Goal: Information Seeking & Learning: Find contact information

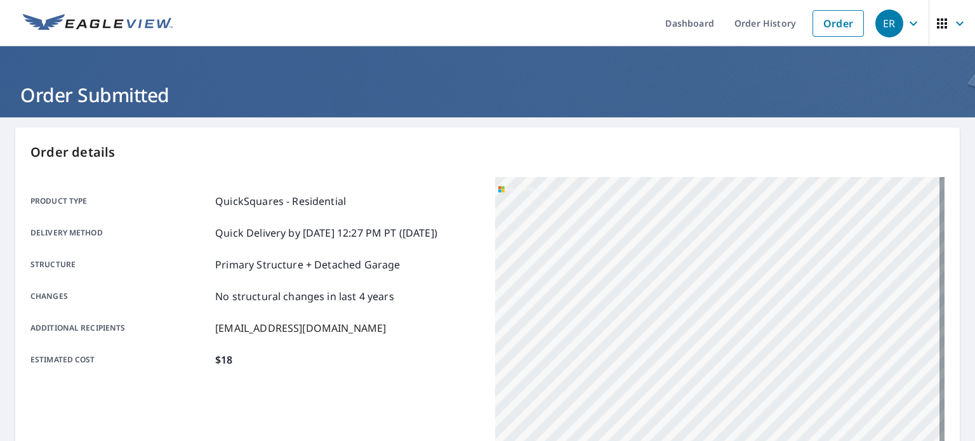
click at [883, 23] on div "ER" at bounding box center [889, 24] width 28 height 28
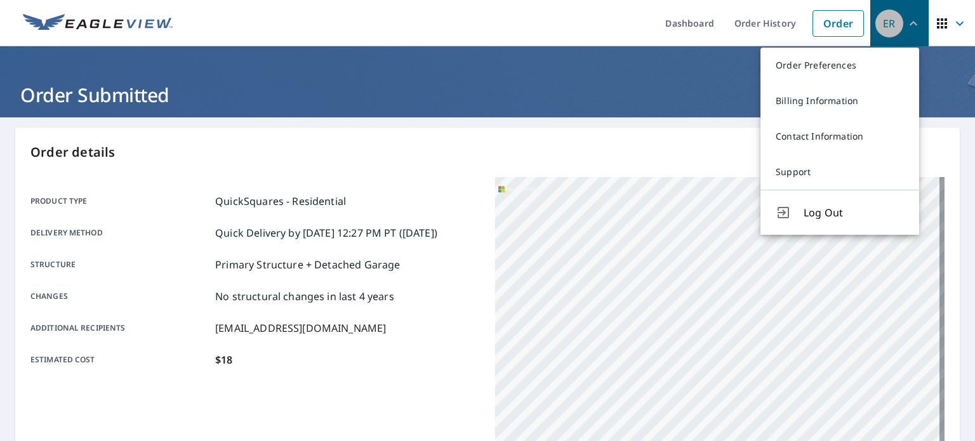
click at [879, 20] on div "ER" at bounding box center [889, 24] width 28 height 28
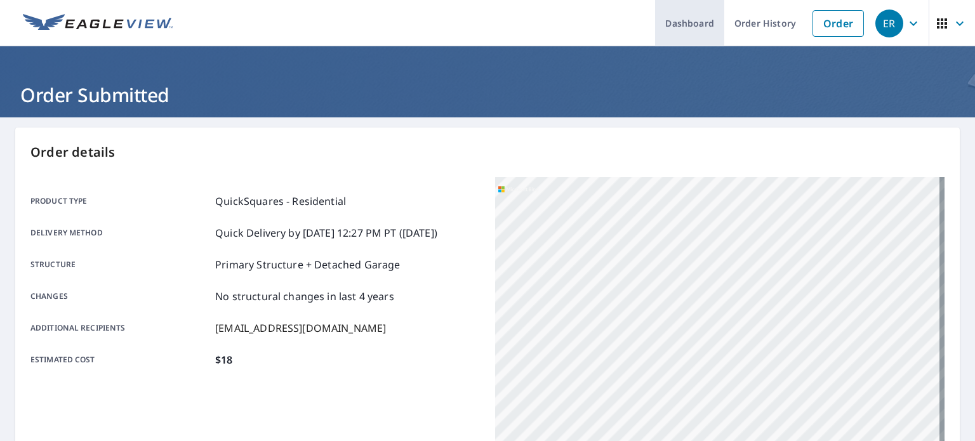
click at [712, 28] on link "Dashboard" at bounding box center [689, 23] width 69 height 46
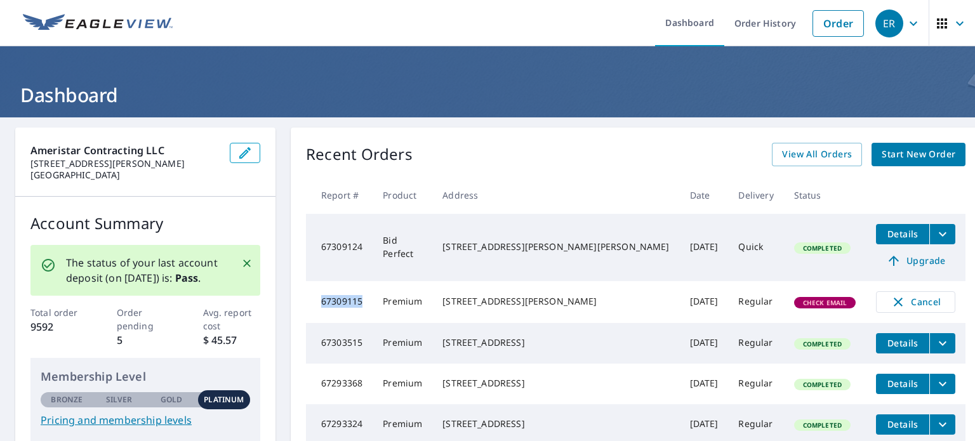
drag, startPoint x: 341, startPoint y: 301, endPoint x: 387, endPoint y: 310, distance: 47.2
click at [372, 312] on td "67309115" at bounding box center [339, 302] width 67 height 42
copy td "67309115"
click at [962, 25] on button "button" at bounding box center [951, 23] width 46 height 46
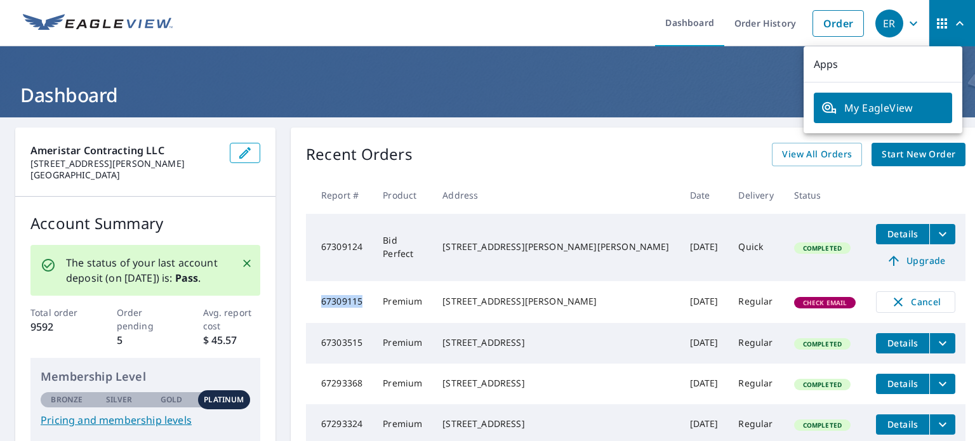
click at [905, 21] on icon "button" at bounding box center [912, 23] width 15 height 15
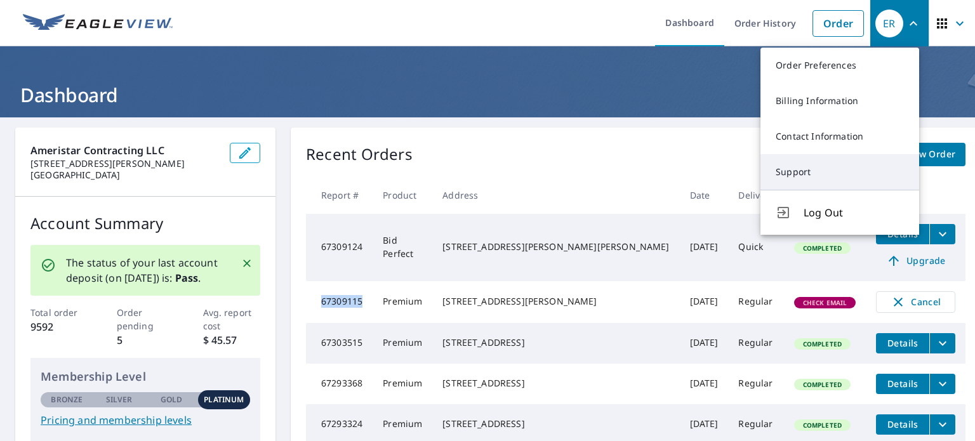
click at [810, 170] on link "Support" at bounding box center [839, 172] width 159 height 36
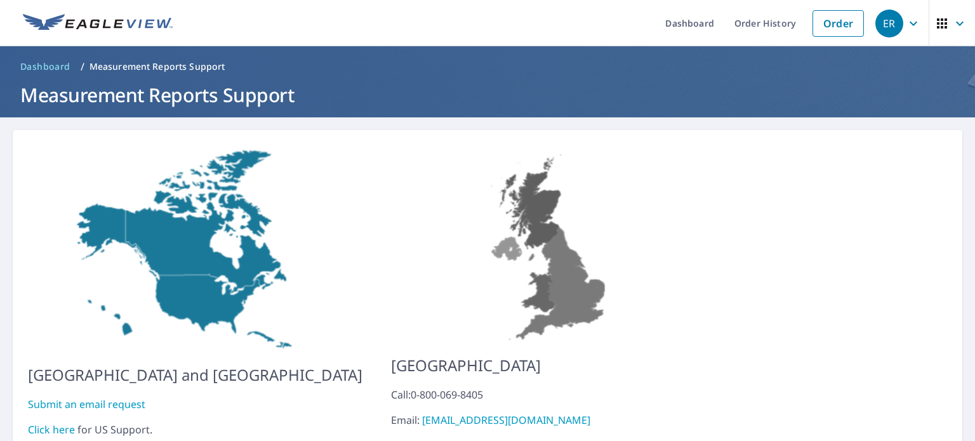
scroll to position [72, 0]
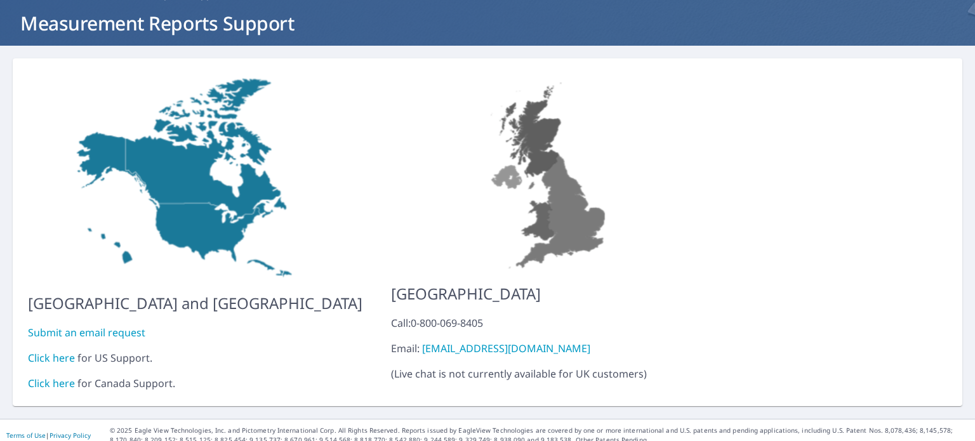
click at [49, 351] on link "Click here" at bounding box center [51, 358] width 47 height 14
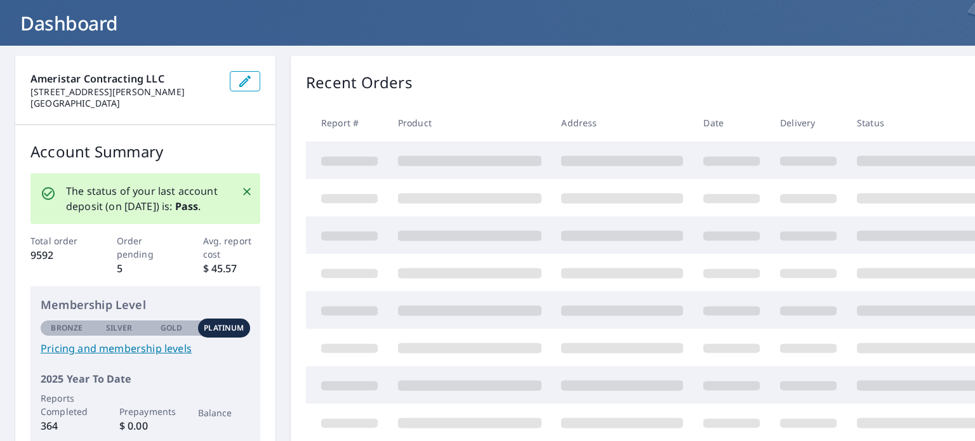
scroll to position [72, 0]
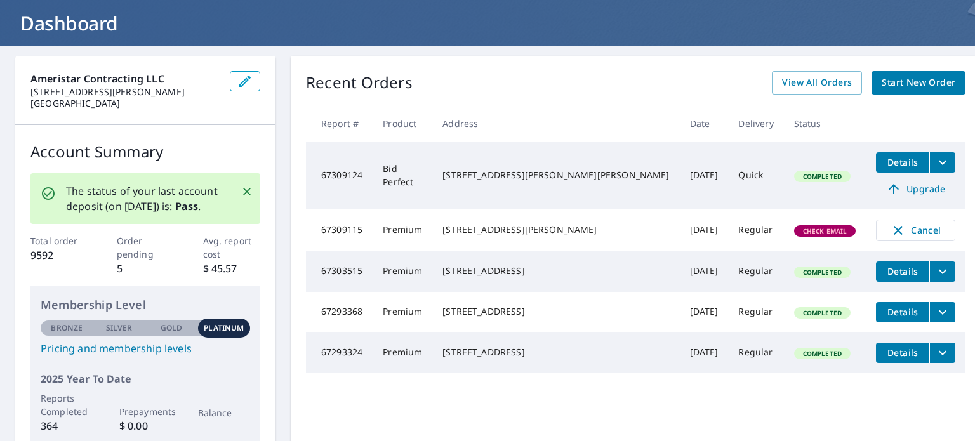
drag, startPoint x: 499, startPoint y: 225, endPoint x: 545, endPoint y: 239, distance: 48.4
click at [549, 236] on div "1601 Nantucket Dr Houston, TX 77057" at bounding box center [555, 229] width 226 height 13
click at [558, 236] on div "1601 Nantucket Dr Houston, TX 77057" at bounding box center [555, 229] width 226 height 13
drag, startPoint x: 479, startPoint y: 224, endPoint x: 566, endPoint y: 237, distance: 87.9
click at [566, 236] on div "1601 Nantucket Dr Houston, TX 77057" at bounding box center [555, 229] width 226 height 13
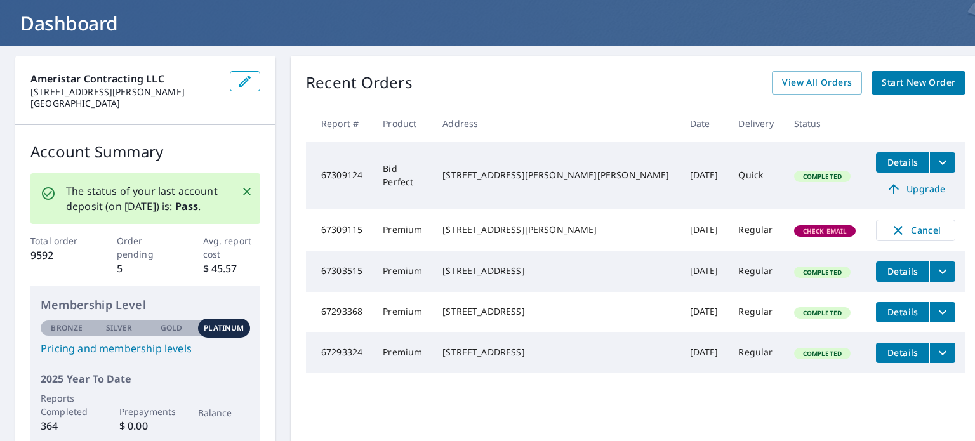
copy div "1601 Nantucket Dr Houston, TX 77057"
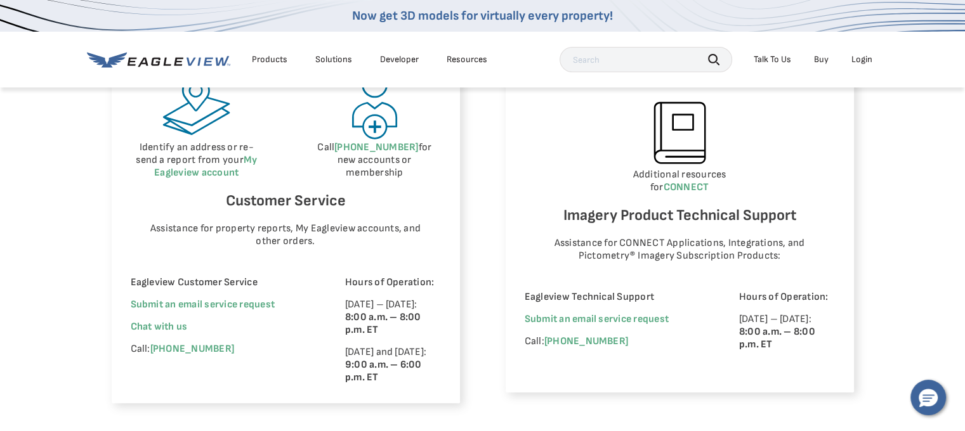
scroll to position [698, 0]
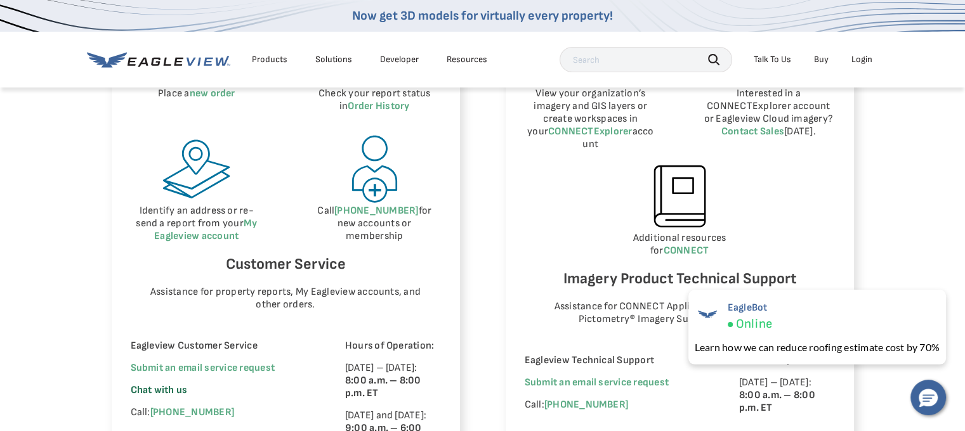
click at [162, 385] on span "Chat with us" at bounding box center [159, 390] width 57 height 12
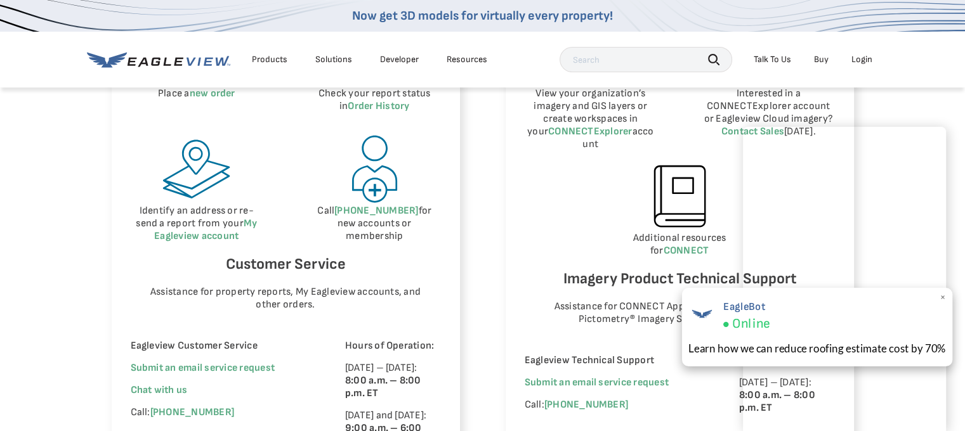
click at [940, 297] on span "×" at bounding box center [942, 297] width 7 height 13
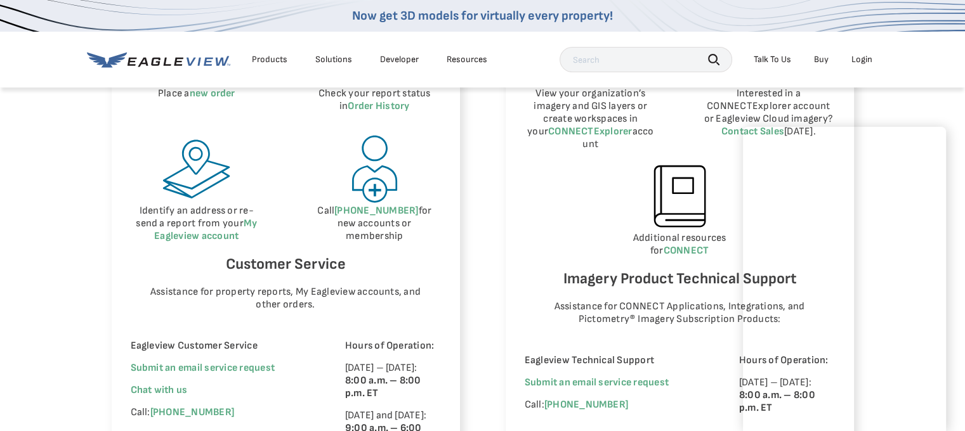
scroll to position [888, 0]
